Goal: Navigation & Orientation: Understand site structure

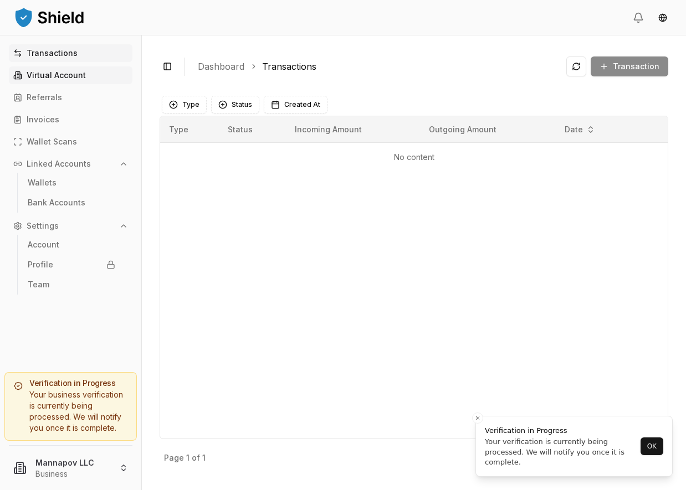
click at [43, 78] on p "Virtual Account" at bounding box center [56, 75] width 59 height 8
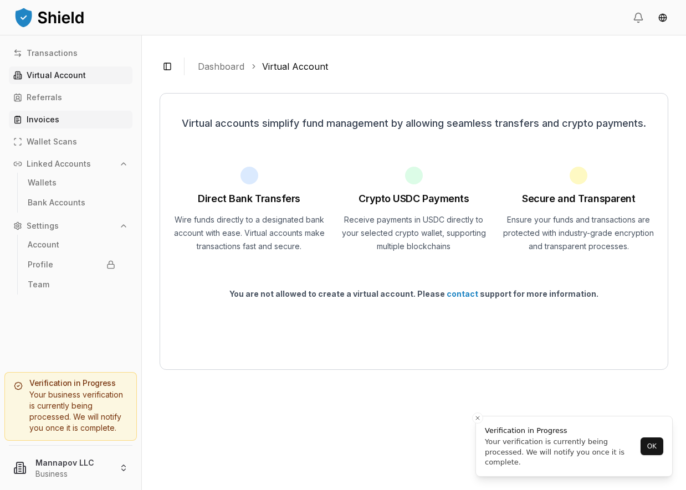
click at [42, 126] on link "Invoices" at bounding box center [71, 120] width 124 height 18
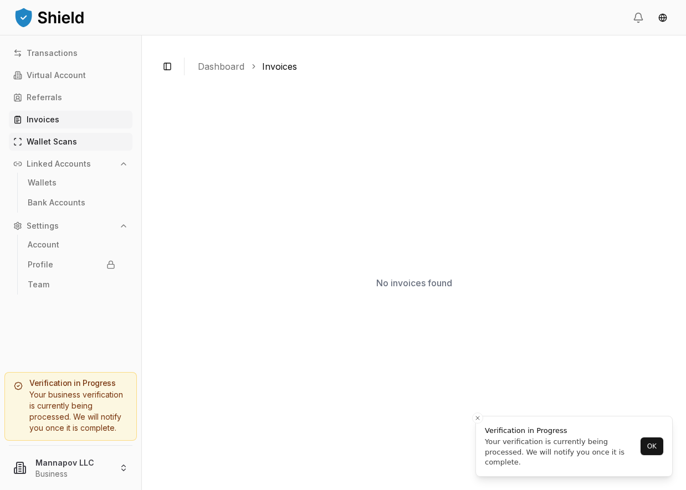
click at [45, 143] on p "Wallet Scans" at bounding box center [52, 142] width 50 height 8
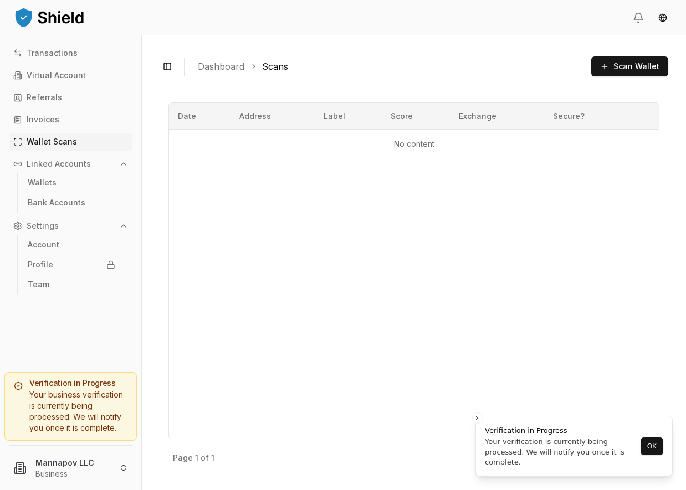
click at [49, 167] on p "Linked Accounts" at bounding box center [59, 164] width 64 height 8
click at [54, 229] on p "Settings" at bounding box center [43, 226] width 32 height 8
click at [58, 465] on html "Transactions Virtual Account Referrals Invoices Wallet Scans Linked Accounts Wa…" at bounding box center [343, 245] width 686 height 490
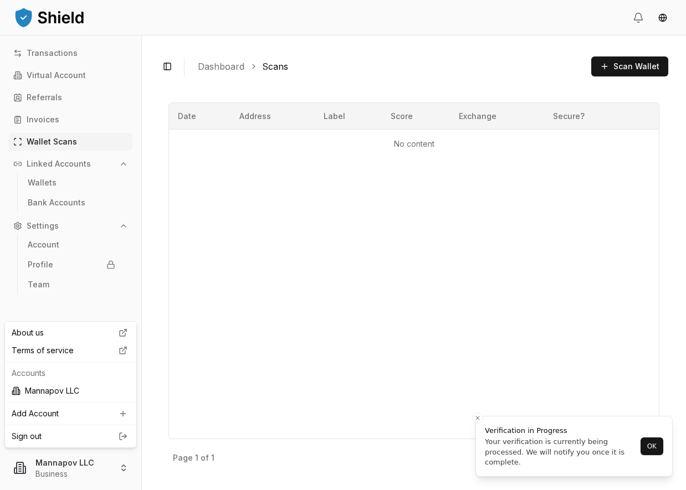
click at [207, 376] on html "Transactions Virtual Account Referrals Invoices Wallet Scans Linked Accounts Wa…" at bounding box center [343, 245] width 686 height 490
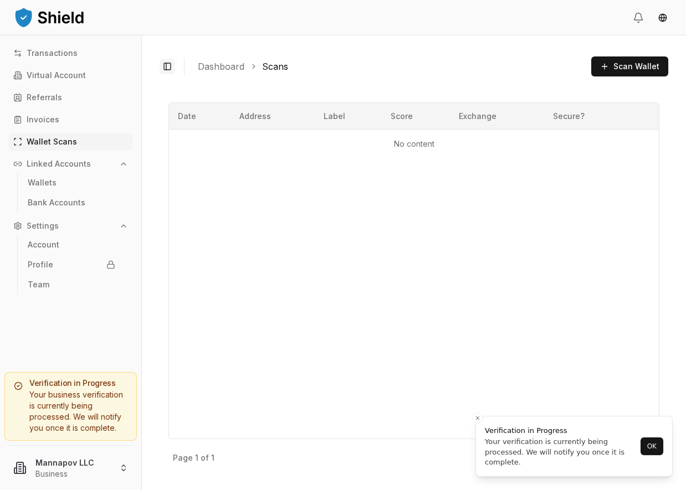
click at [167, 69] on button "Toggle Sidebar" at bounding box center [168, 67] width 16 height 16
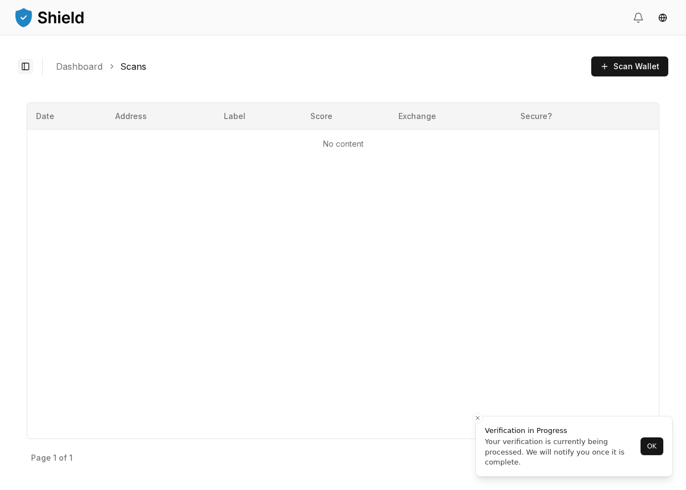
click at [22, 68] on button "Toggle Sidebar" at bounding box center [26, 67] width 16 height 16
